Goal: Transaction & Acquisition: Purchase product/service

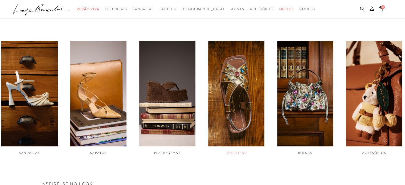
click at [234, 98] on img "4 / 6" at bounding box center [236, 93] width 56 height 105
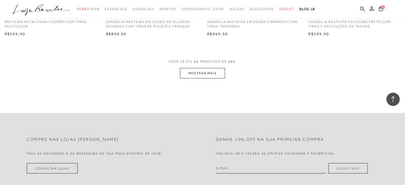
scroll to position [1117, 0]
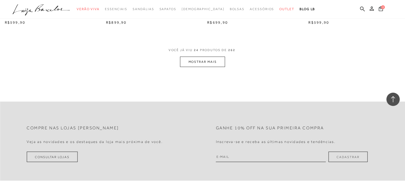
click at [200, 61] on button "MOSTRAR MAIS" at bounding box center [202, 62] width 45 height 10
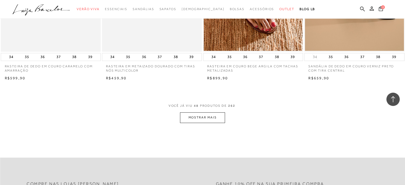
scroll to position [2181, 0]
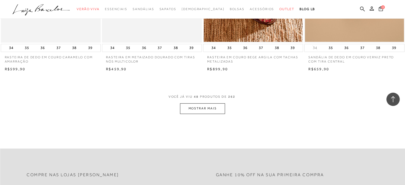
click at [199, 108] on button "MOSTRAR MAIS" at bounding box center [202, 108] width 45 height 10
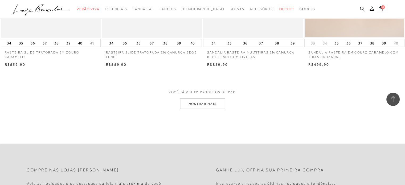
scroll to position [3293, 0]
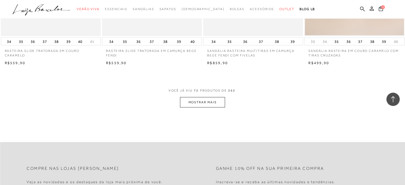
click at [210, 103] on button "MOSTRAR MAIS" at bounding box center [202, 102] width 45 height 10
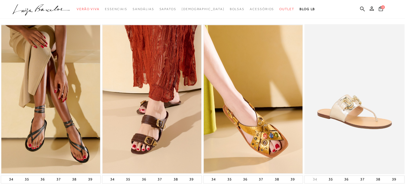
scroll to position [0, 0]
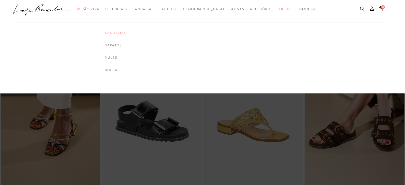
click at [126, 32] on link "Sandálias" at bounding box center [115, 33] width 21 height 5
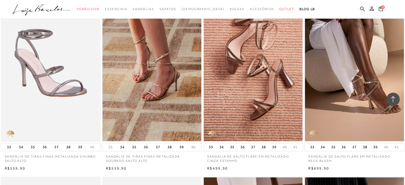
scroll to position [417, 0]
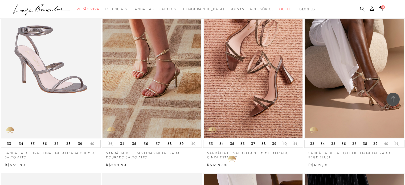
click at [224, 151] on p "SANDÁLIA DE SALTO FLARE EM METALIZADO CINZA ESTANHO" at bounding box center [253, 154] width 100 height 12
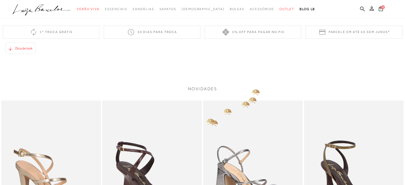
scroll to position [372, 0]
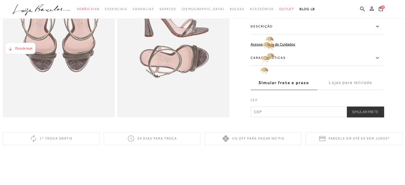
click at [265, 33] on label "Descrição" at bounding box center [316, 26] width 133 height 15
click at [0, 0] on input "Descrição" at bounding box center [0, 0] width 0 height 0
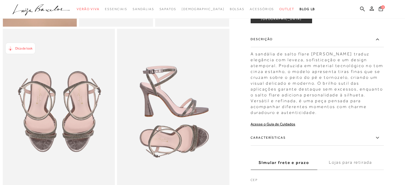
scroll to position [293, 0]
click at [279, 143] on label "Características" at bounding box center [316, 137] width 133 height 15
click at [0, 0] on input "Características" at bounding box center [0, 0] width 0 height 0
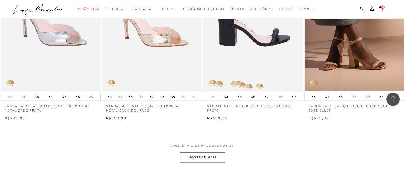
scroll to position [1109, 0]
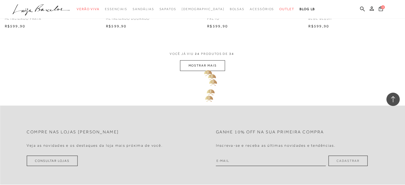
click at [204, 65] on button "MOSTRAR MAIS" at bounding box center [202, 65] width 45 height 10
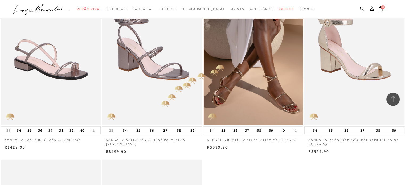
scroll to position [1348, 0]
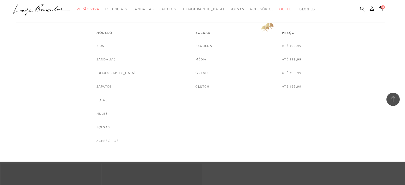
click at [279, 8] on span "Outlet" at bounding box center [286, 9] width 15 height 4
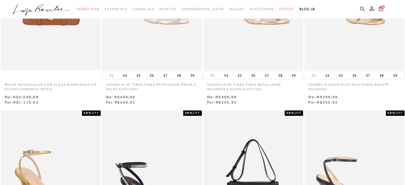
scroll to position [133, 0]
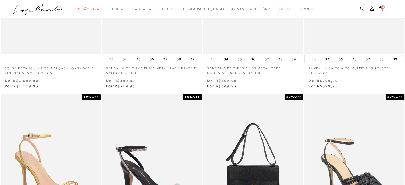
click at [332, 68] on p "SANDÁLIA SALTO ALTO MULTITIRAS ROLOTÊ DOURADO" at bounding box center [354, 69] width 100 height 12
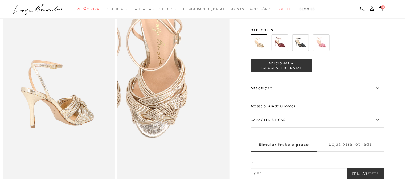
scroll to position [213, 0]
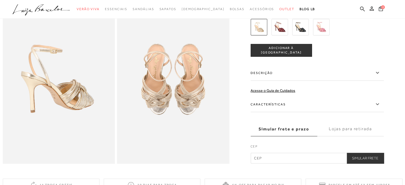
click at [274, 111] on label "Características" at bounding box center [316, 104] width 133 height 15
click at [0, 0] on input "Características" at bounding box center [0, 0] width 0 height 0
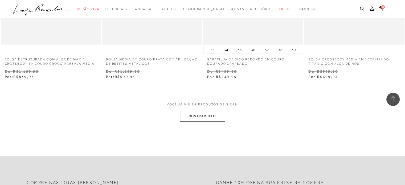
scroll to position [1064, 0]
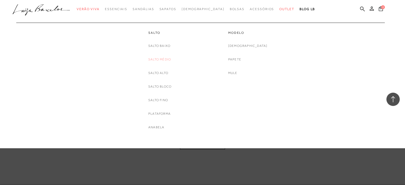
click at [156, 58] on link "Salto Médio" at bounding box center [159, 60] width 23 height 6
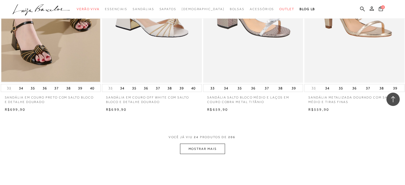
scroll to position [1064, 0]
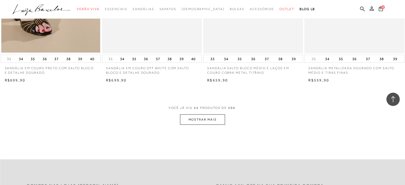
click at [208, 117] on button "MOSTRAR MAIS" at bounding box center [202, 119] width 45 height 10
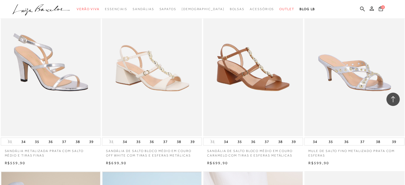
scroll to position [1543, 0]
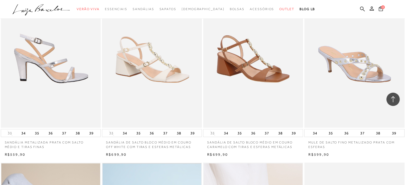
click at [39, 67] on img at bounding box center [50, 53] width 99 height 150
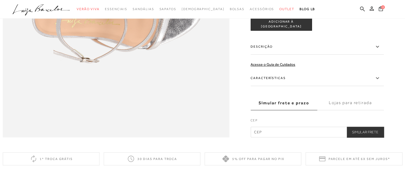
scroll to position [513, 0]
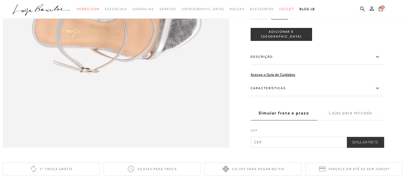
click at [280, 96] on label "Características" at bounding box center [316, 88] width 133 height 15
click at [0, 0] on input "Características" at bounding box center [0, 0] width 0 height 0
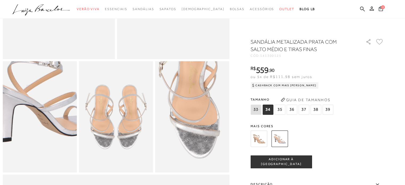
scroll to position [141, 0]
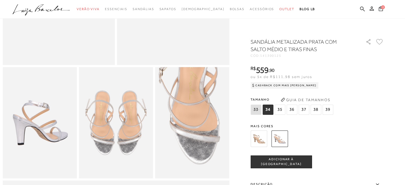
click at [291, 109] on span "36" at bounding box center [291, 110] width 11 height 10
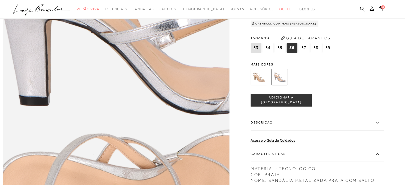
scroll to position [380, 0]
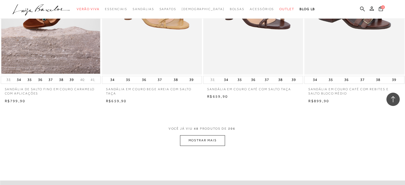
scroll to position [2154, 0]
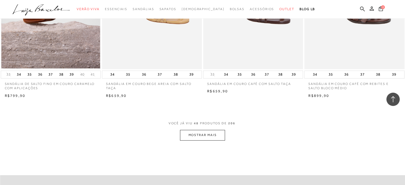
click at [198, 133] on button "MOSTRAR MAIS" at bounding box center [202, 135] width 45 height 10
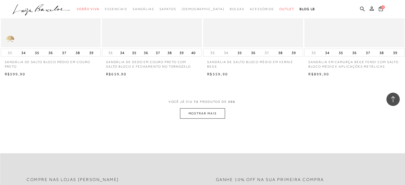
scroll to position [3351, 0]
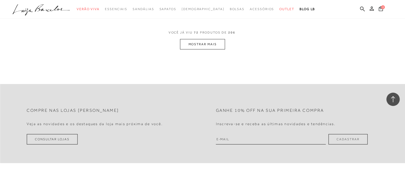
click at [195, 42] on button "MOSTRAR MAIS" at bounding box center [202, 44] width 45 height 10
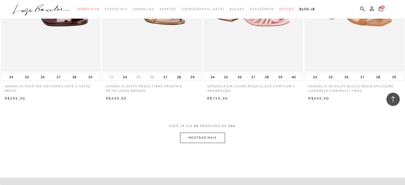
scroll to position [4415, 0]
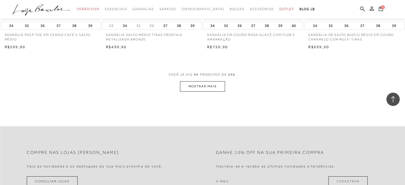
click at [205, 84] on button "MOSTRAR MAIS" at bounding box center [202, 86] width 45 height 10
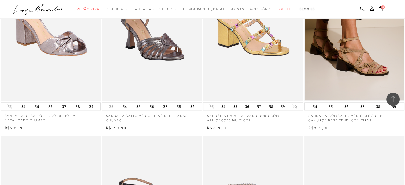
scroll to position [4708, 0]
click at [145, 115] on p "SANDÁLIA SALTO MÉDIO TIRAS DELINEADAS CHUMBO" at bounding box center [152, 116] width 100 height 12
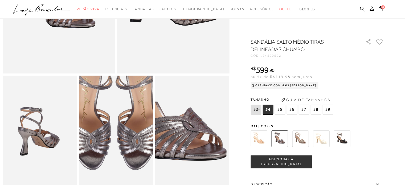
scroll to position [133, 0]
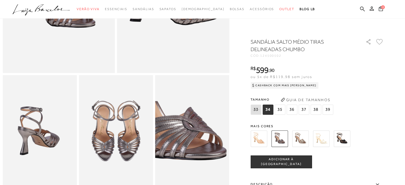
click at [263, 139] on img at bounding box center [258, 138] width 16 height 16
click at [304, 137] on img at bounding box center [300, 138] width 16 height 16
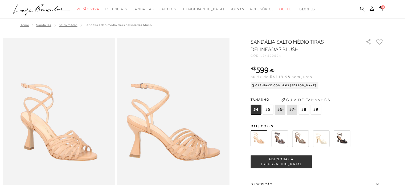
click at [302, 138] on img at bounding box center [300, 138] width 16 height 16
click at [303, 139] on img at bounding box center [300, 138] width 16 height 16
click at [303, 140] on img at bounding box center [300, 138] width 16 height 16
click at [282, 141] on img at bounding box center [279, 138] width 16 height 16
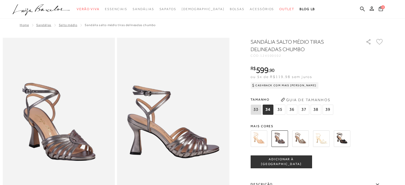
click at [292, 110] on span "36" at bounding box center [291, 110] width 11 height 10
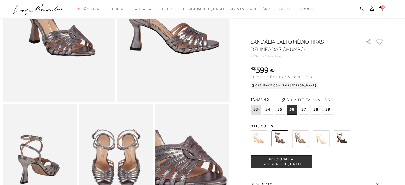
scroll to position [133, 0]
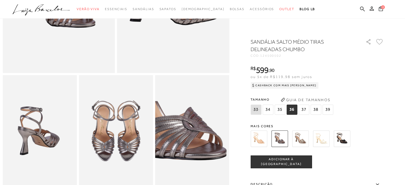
click at [303, 141] on img at bounding box center [300, 138] width 16 height 16
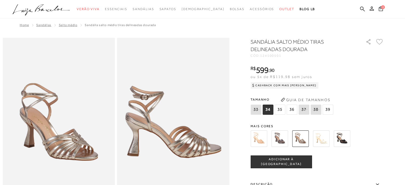
click at [281, 143] on img at bounding box center [279, 138] width 16 height 16
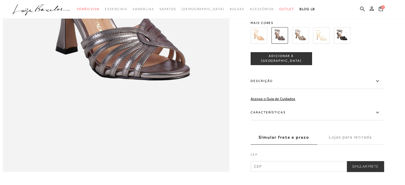
scroll to position [496, 0]
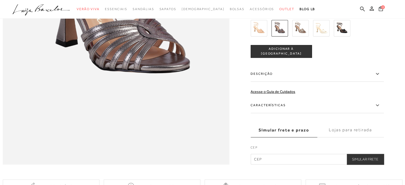
click at [270, 113] on label "Características" at bounding box center [316, 105] width 133 height 15
click at [0, 0] on input "Características" at bounding box center [0, 0] width 0 height 0
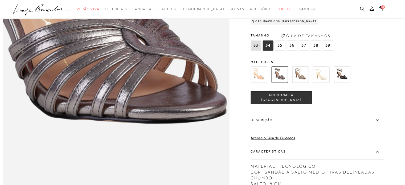
scroll to position [417, 0]
